Goal: Task Accomplishment & Management: Use online tool/utility

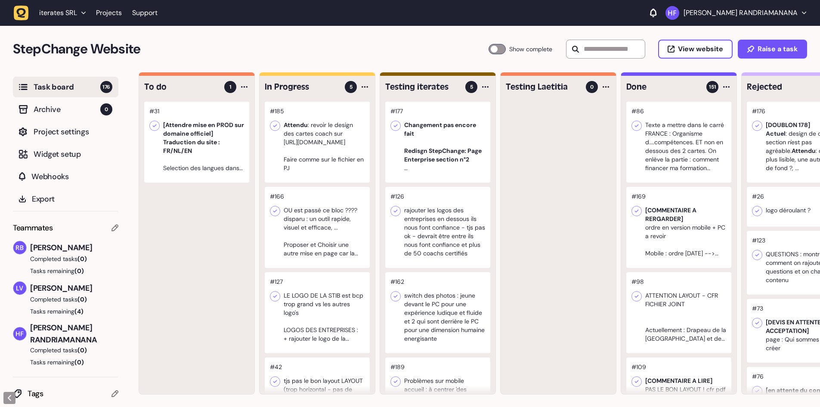
click at [330, 171] on div at bounding box center [317, 142] width 105 height 81
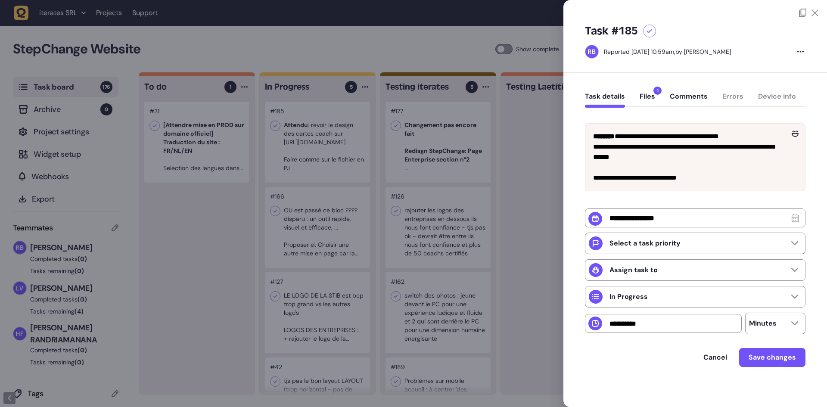
click at [651, 100] on button "Files 1" at bounding box center [646, 99] width 15 height 15
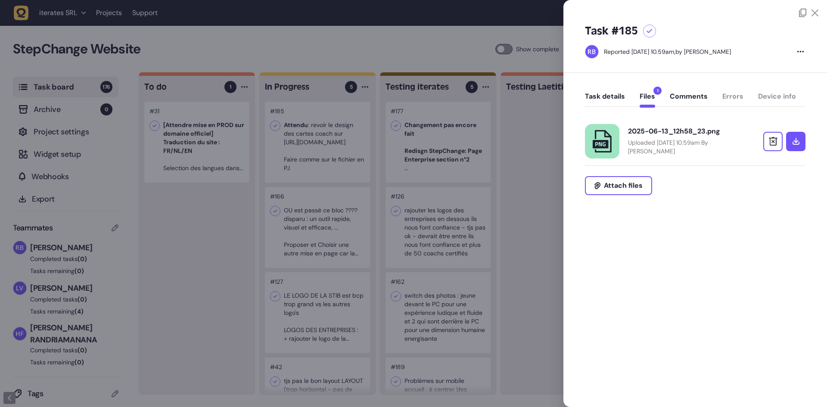
drag, startPoint x: 543, startPoint y: 174, endPoint x: 508, endPoint y: 183, distance: 36.6
click at [543, 174] on div at bounding box center [413, 203] width 827 height 407
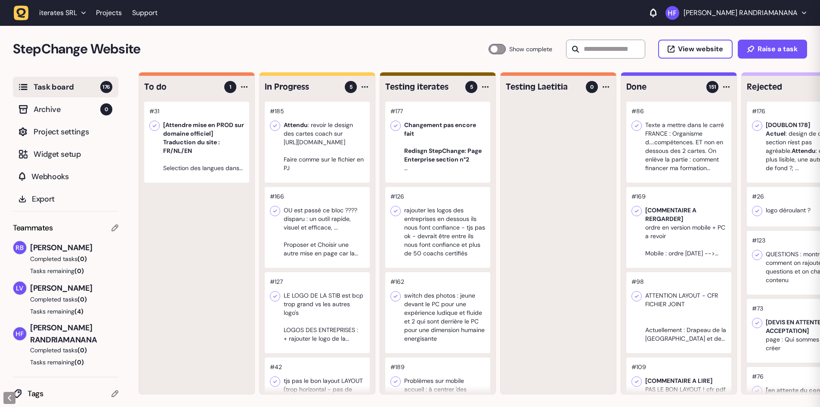
click at [312, 226] on div at bounding box center [317, 227] width 105 height 81
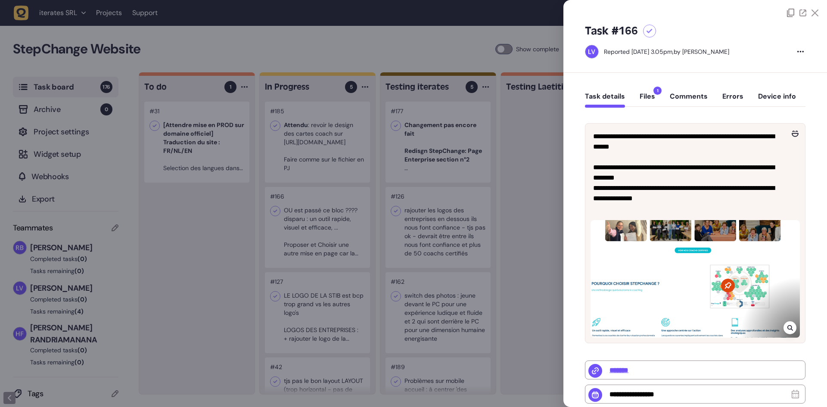
click at [530, 168] on div at bounding box center [413, 203] width 827 height 407
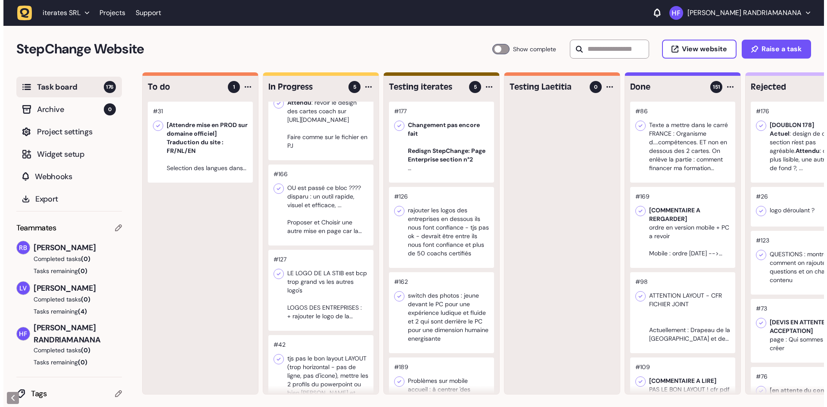
scroll to position [43, 0]
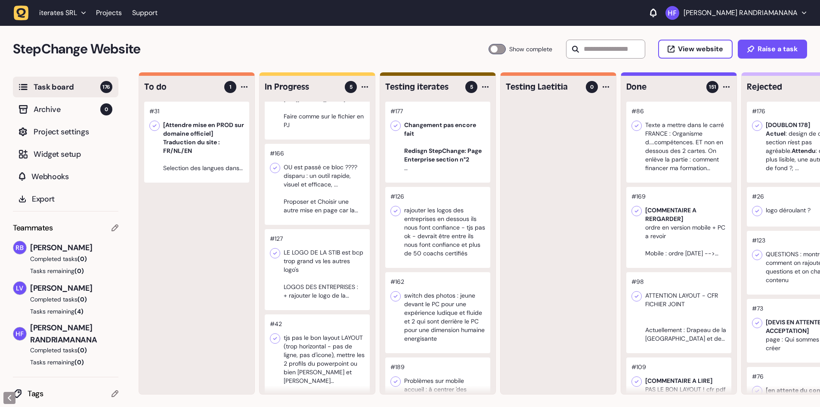
click at [314, 201] on div at bounding box center [317, 184] width 105 height 81
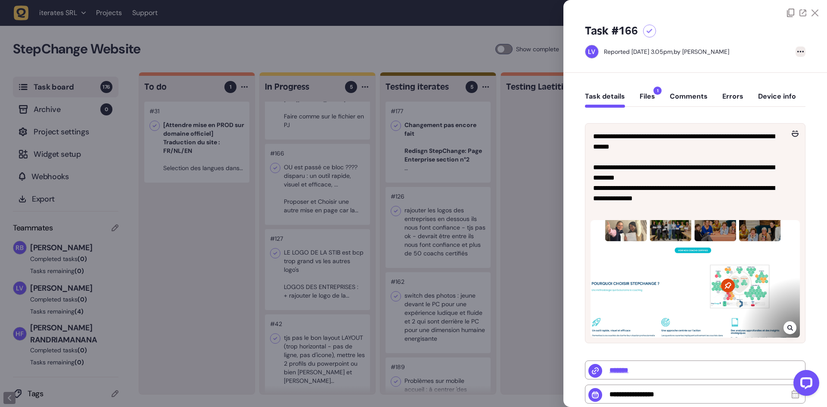
click at [798, 53] on div at bounding box center [800, 51] width 10 height 10
click at [798, 53] on div "Delete task View page" at bounding box center [800, 51] width 10 height 10
click at [788, 14] on icon at bounding box center [790, 13] width 7 height 9
click at [510, 190] on div at bounding box center [413, 203] width 827 height 407
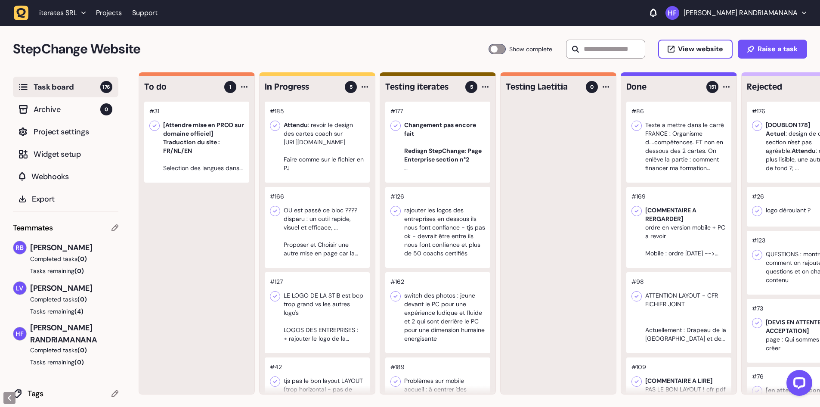
click at [308, 213] on div at bounding box center [317, 227] width 105 height 81
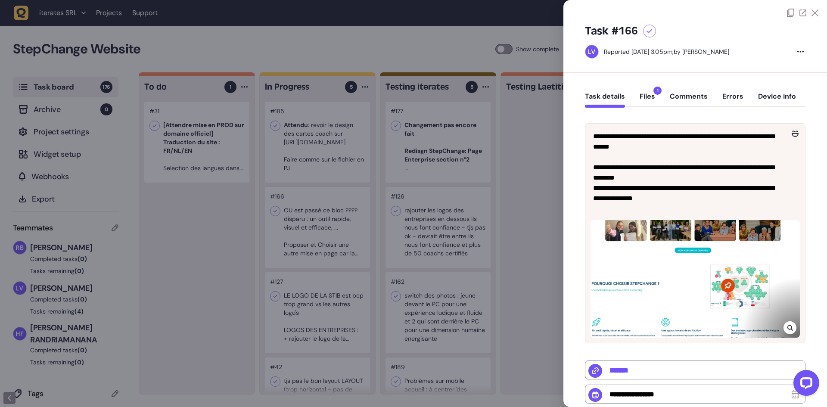
click at [793, 12] on div at bounding box center [802, 13] width 31 height 9
click at [790, 14] on icon at bounding box center [790, 13] width 7 height 9
click at [307, 241] on div at bounding box center [413, 203] width 827 height 407
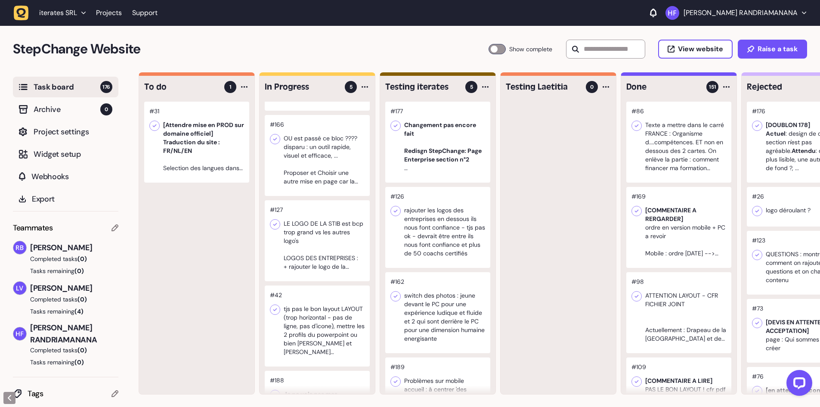
scroll to position [86, 0]
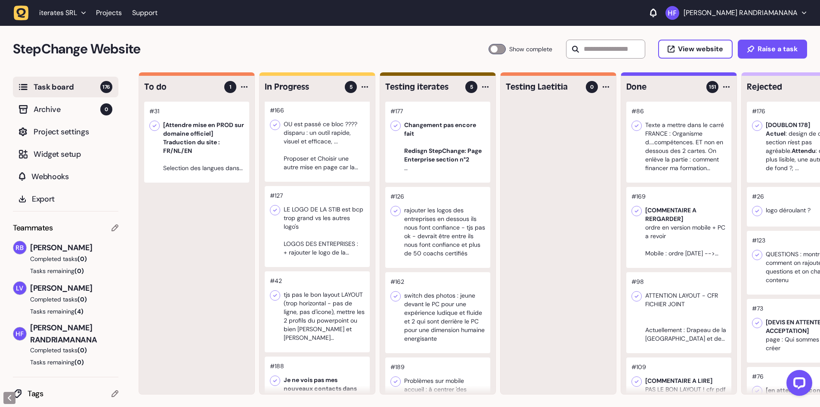
click at [319, 230] on div at bounding box center [317, 226] width 105 height 81
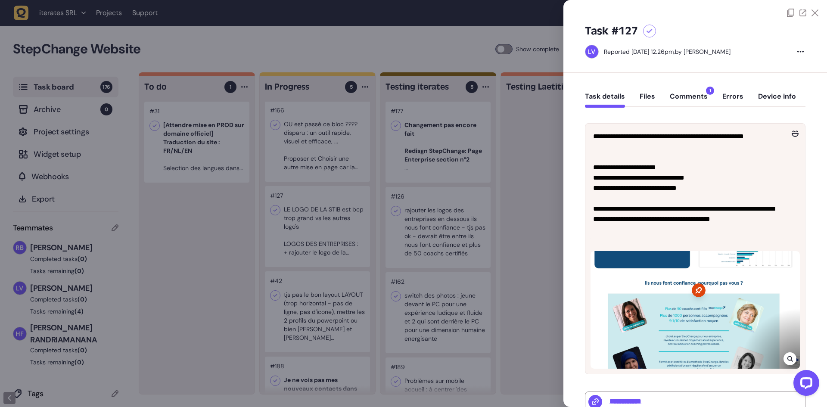
click at [789, 11] on icon at bounding box center [790, 13] width 7 height 9
click at [522, 212] on div at bounding box center [413, 203] width 827 height 407
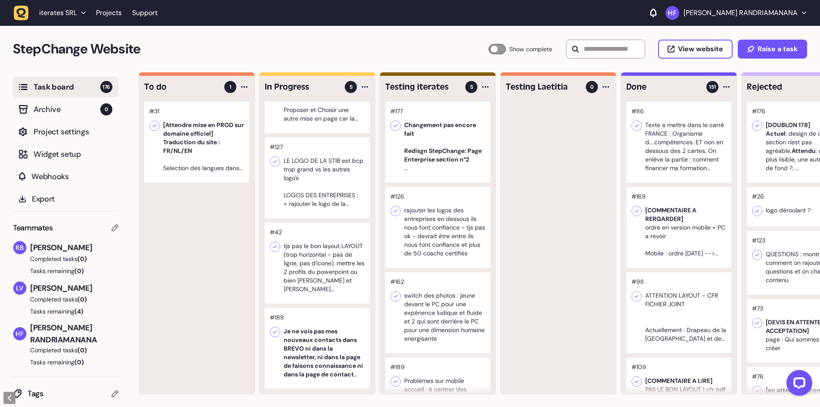
scroll to position [0, 0]
click at [315, 263] on div at bounding box center [317, 262] width 105 height 81
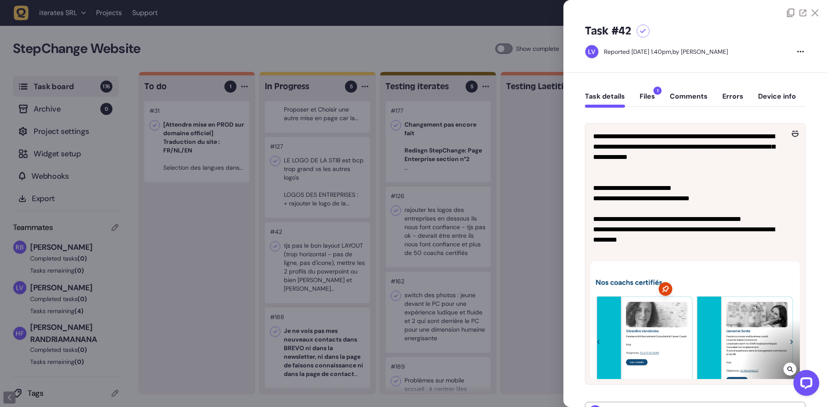
click at [641, 100] on button "Files 1" at bounding box center [646, 99] width 15 height 15
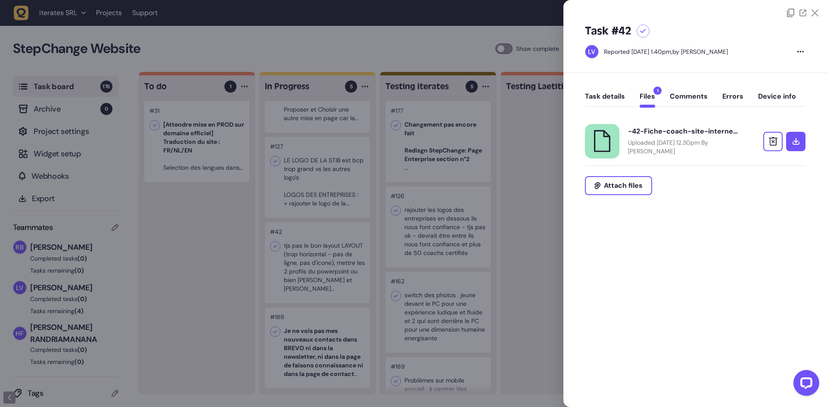
click at [793, 13] on icon at bounding box center [790, 13] width 7 height 9
click at [654, 137] on link "-42-Fiche-coach-site-internet.pptx Uploaded [DATE] 12.30pm By [PERSON_NAME]" at bounding box center [684, 141] width 112 height 28
click at [534, 257] on div at bounding box center [413, 203] width 827 height 407
